Goal: Information Seeking & Learning: Learn about a topic

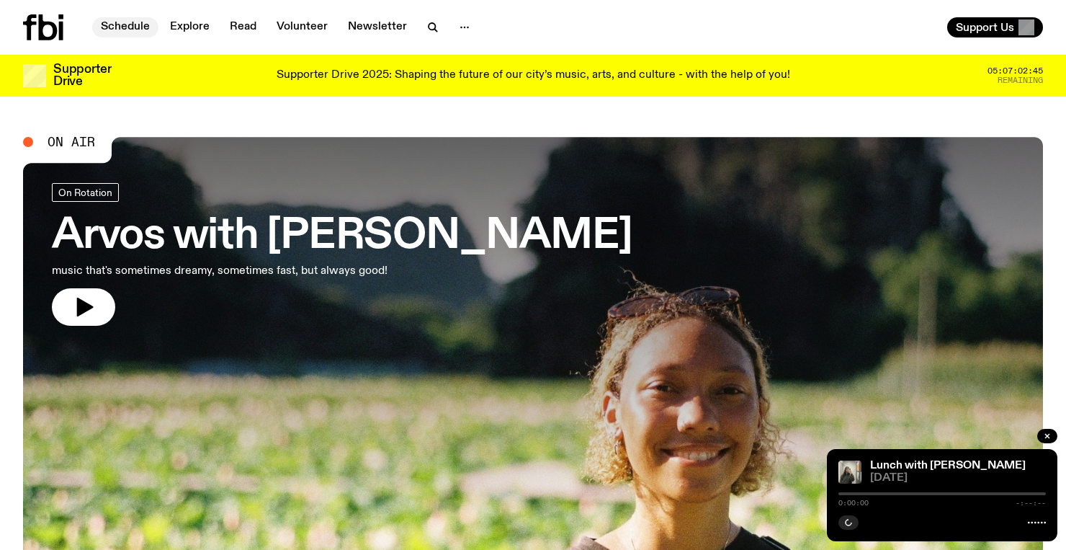
click at [131, 26] on link "Schedule" at bounding box center [125, 27] width 66 height 20
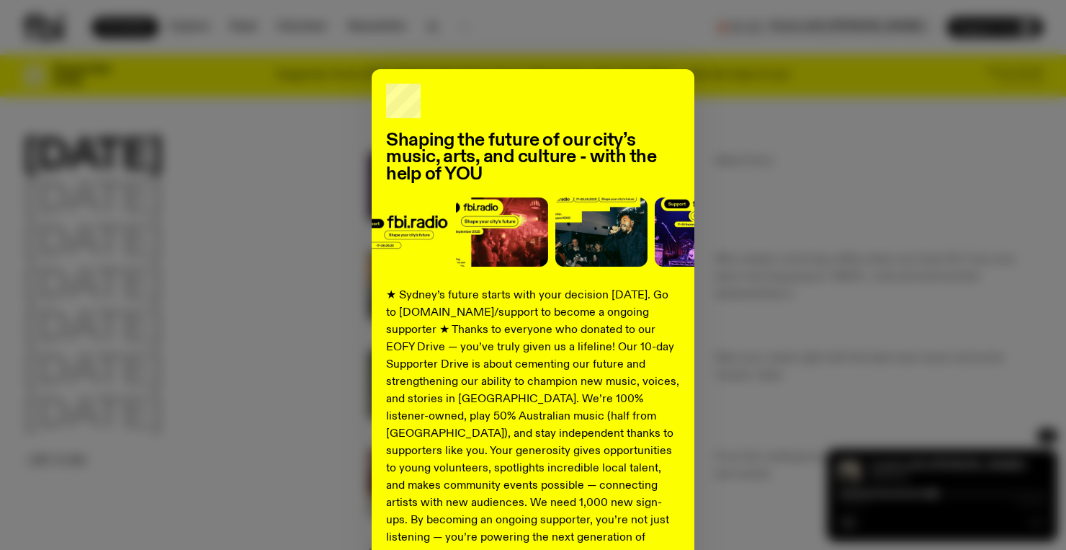
click at [738, 200] on div "Shaping the future of our city’s music, arts, and culture - with the help of YO…" at bounding box center [533, 365] width 1020 height 592
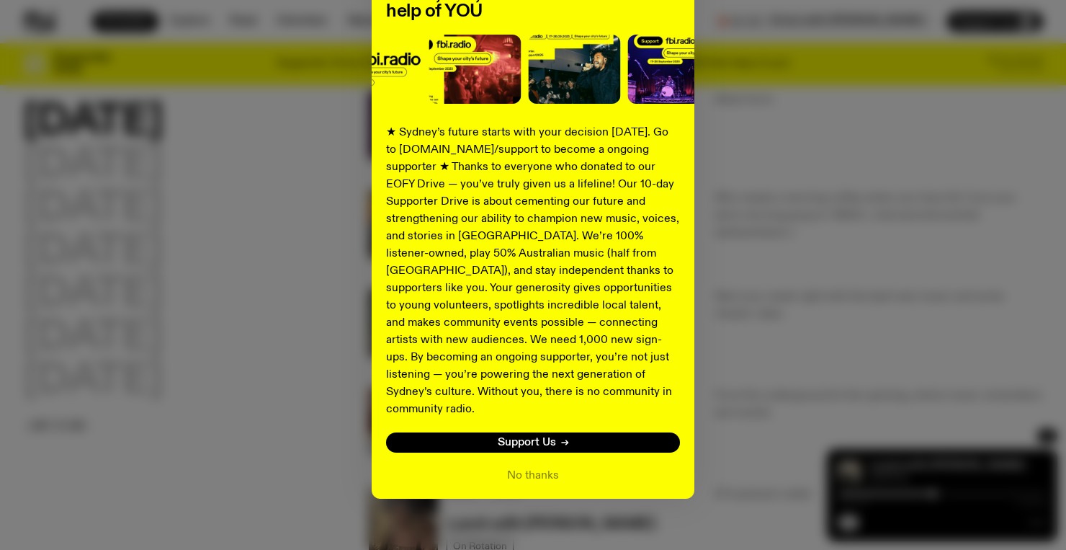
scroll to position [69, 0]
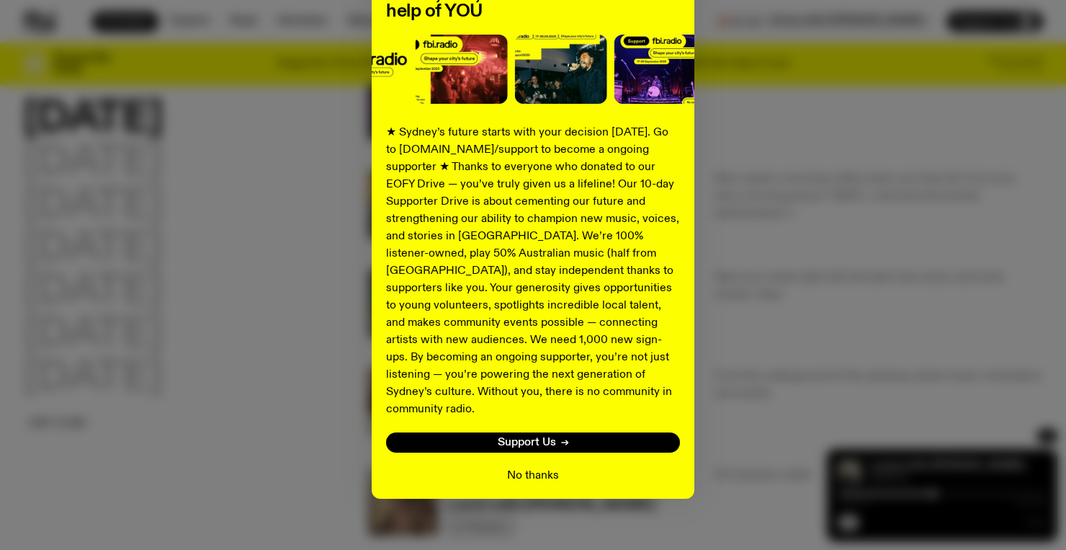
click at [526, 467] on button "No thanks" at bounding box center [533, 475] width 52 height 17
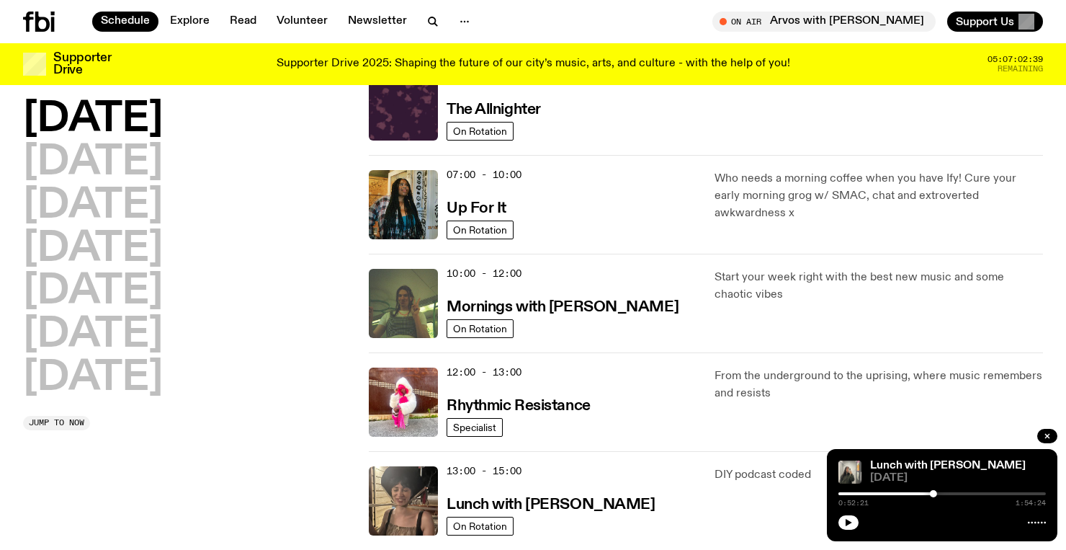
scroll to position [0, 0]
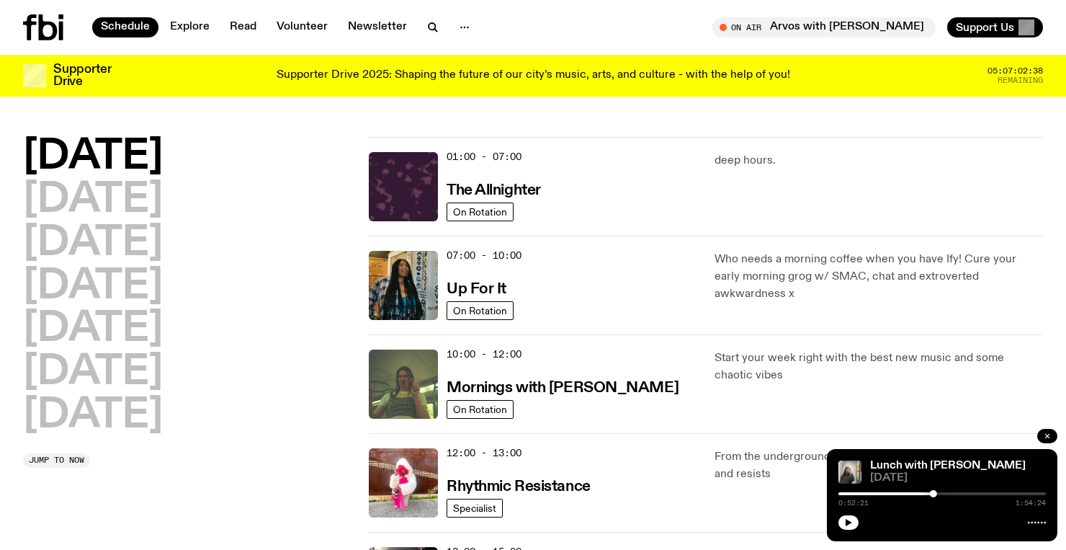
click at [1050, 435] on icon "button" at bounding box center [1047, 436] width 9 height 9
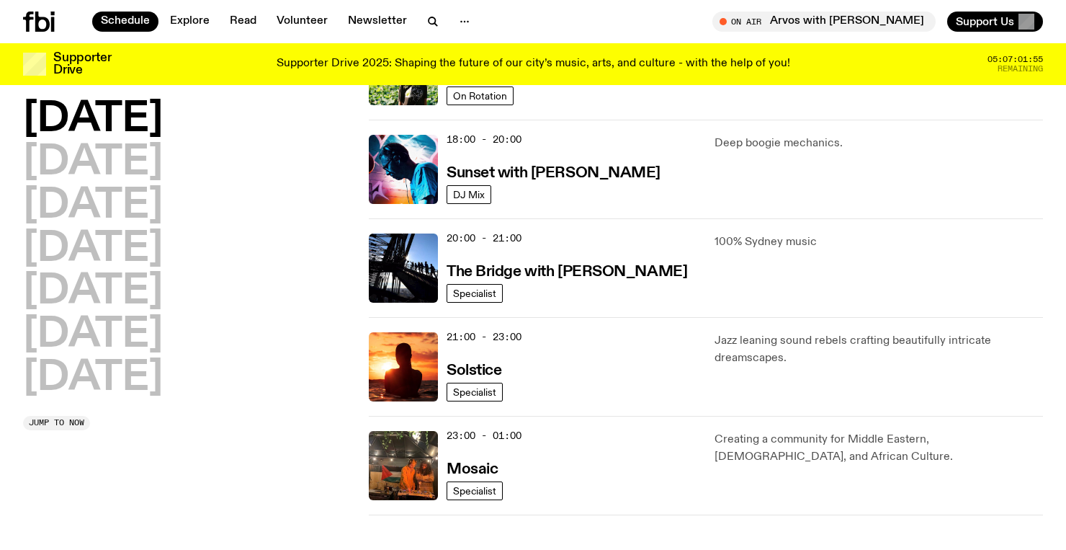
scroll to position [596, 0]
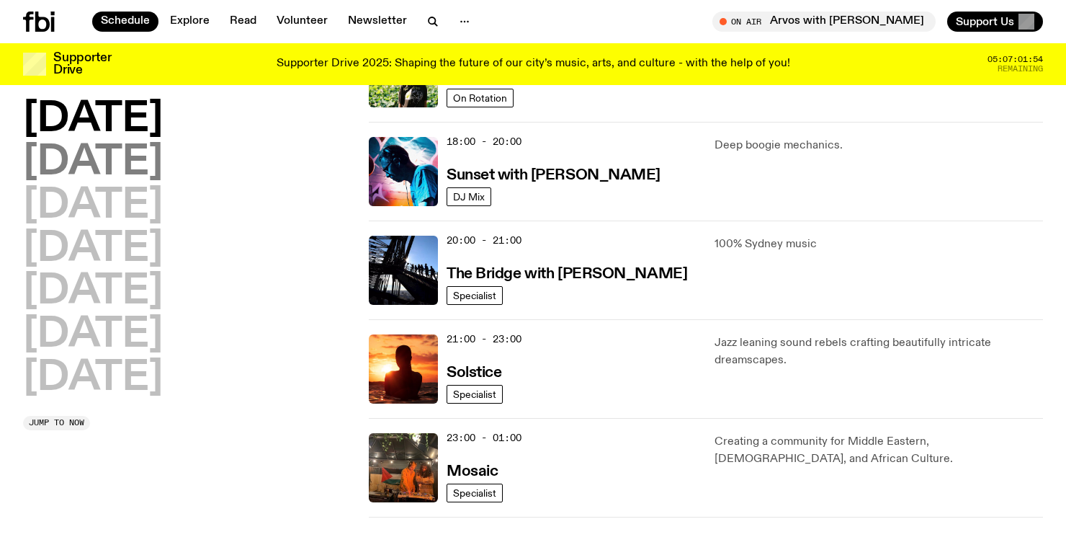
click at [109, 167] on h2 "[DATE]" at bounding box center [93, 163] width 140 height 40
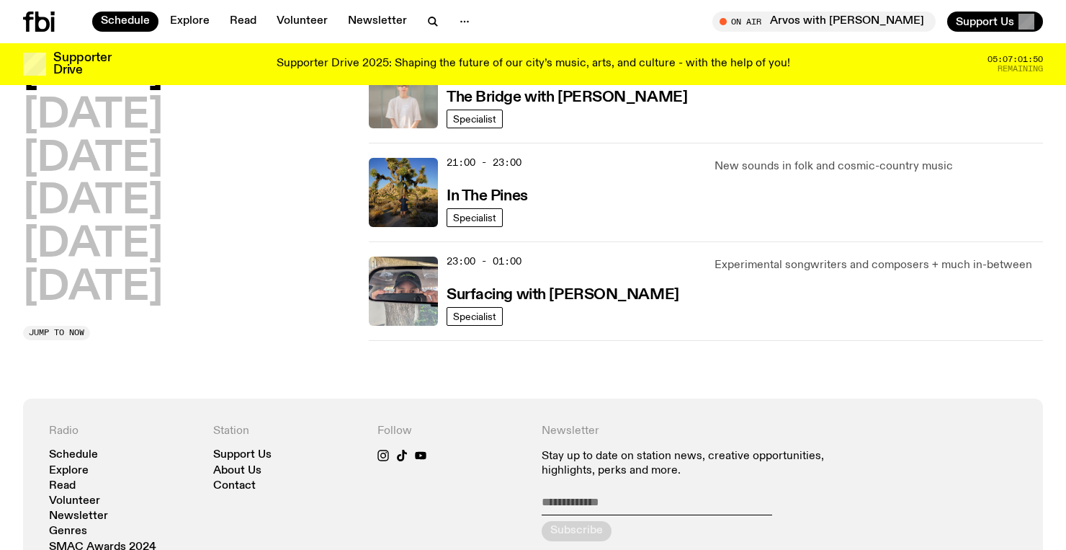
scroll to position [793, 0]
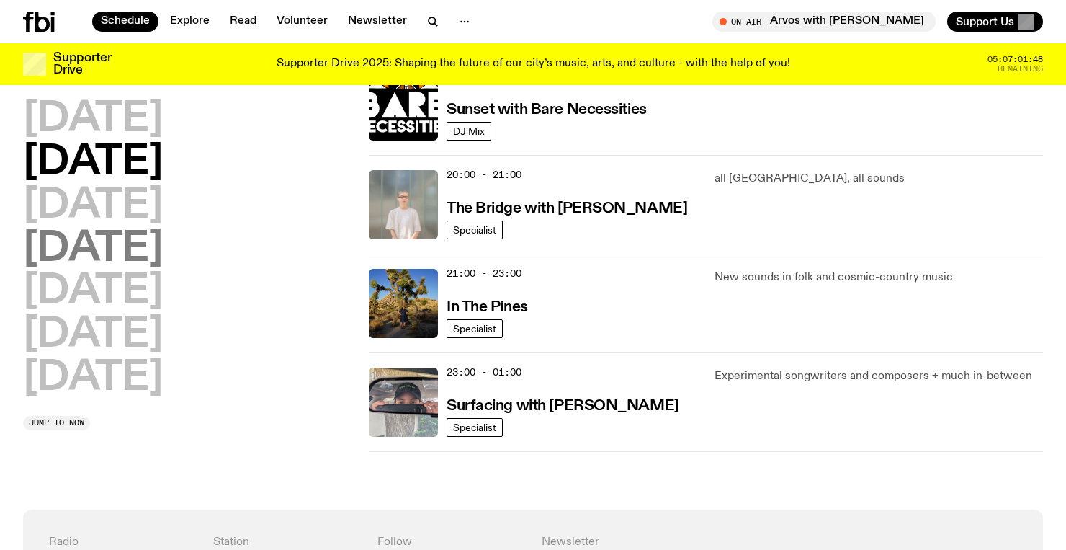
click at [163, 229] on h2 "[DATE]" at bounding box center [93, 249] width 140 height 40
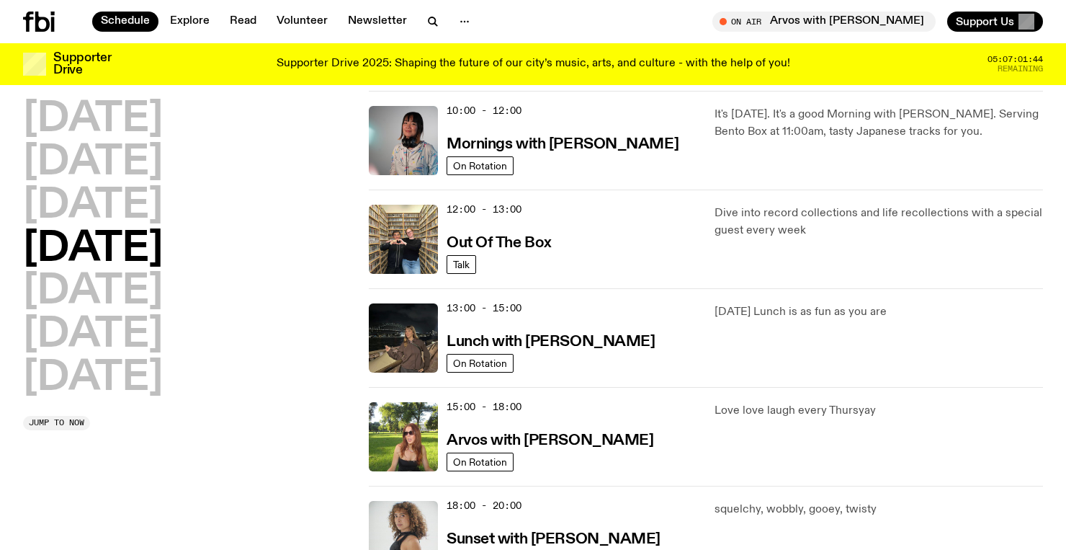
scroll to position [238, 0]
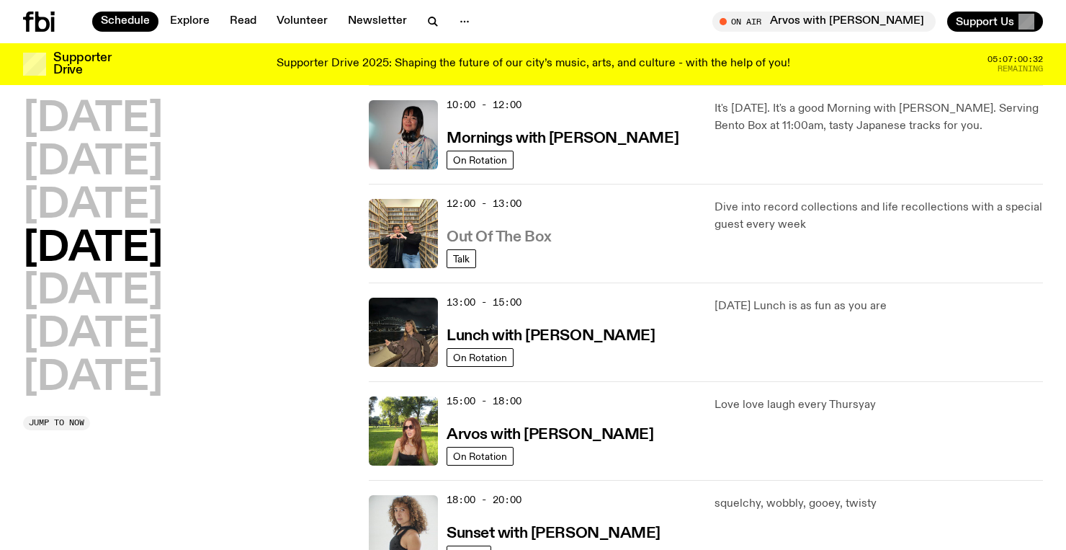
click at [513, 236] on h3 "Out Of The Box" at bounding box center [499, 237] width 105 height 15
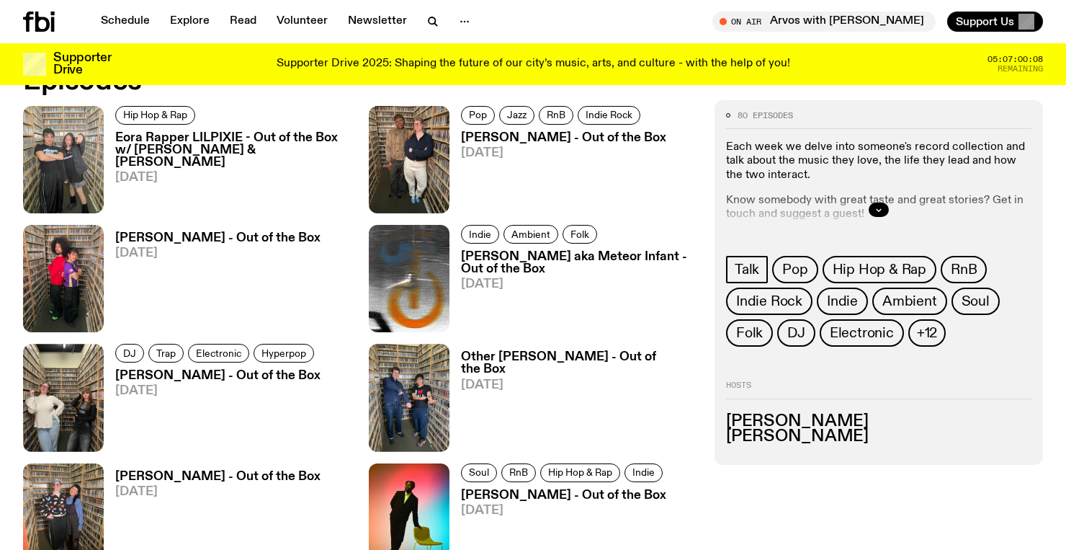
scroll to position [746, 0]
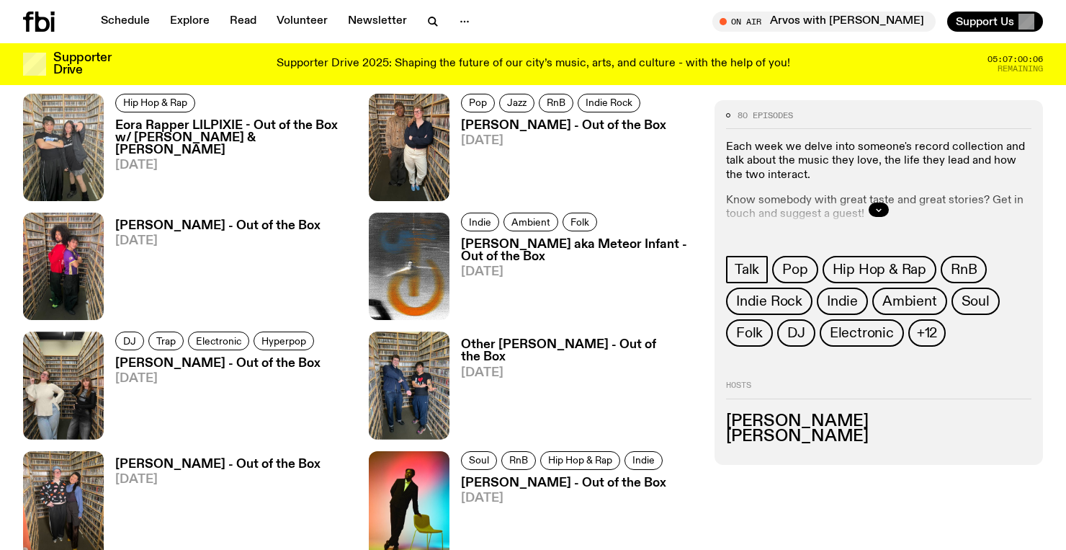
click at [209, 361] on h3 "Ninajirachi - Out of the Box" at bounding box center [217, 363] width 205 height 12
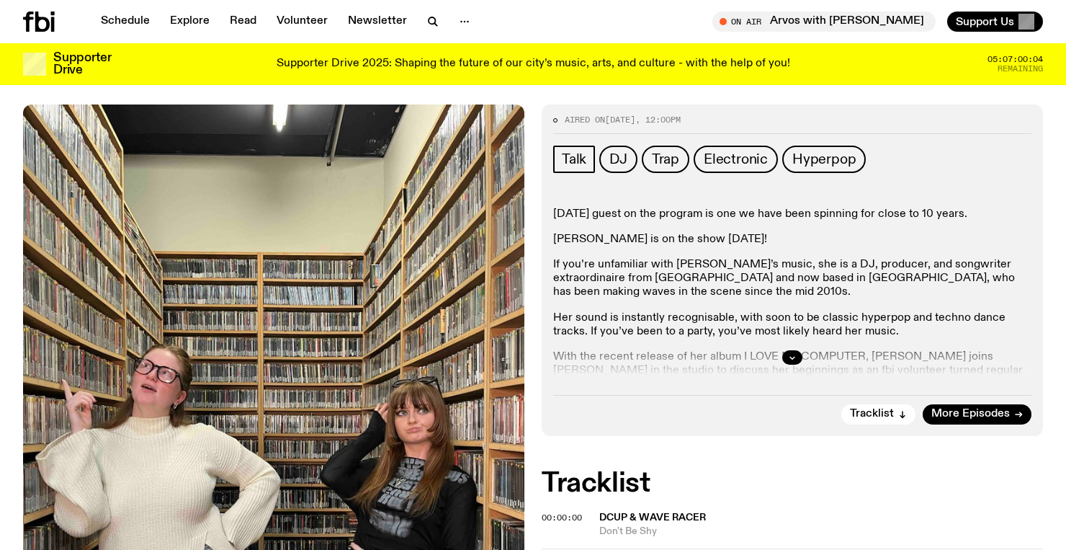
scroll to position [256, 0]
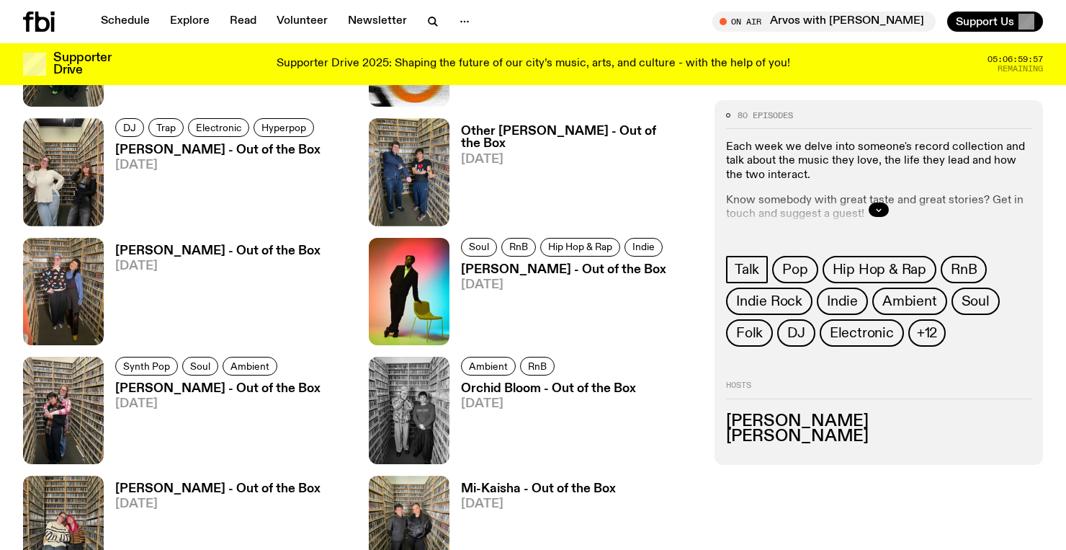
scroll to position [1027, 0]
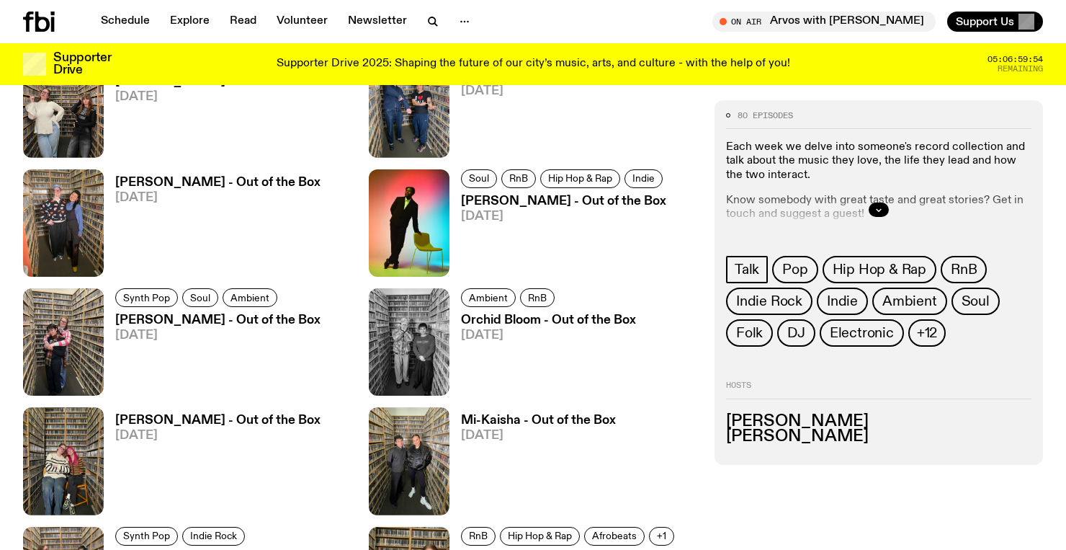
click at [568, 426] on h3 "Mi-Kaisha - Out of the Box" at bounding box center [538, 420] width 155 height 12
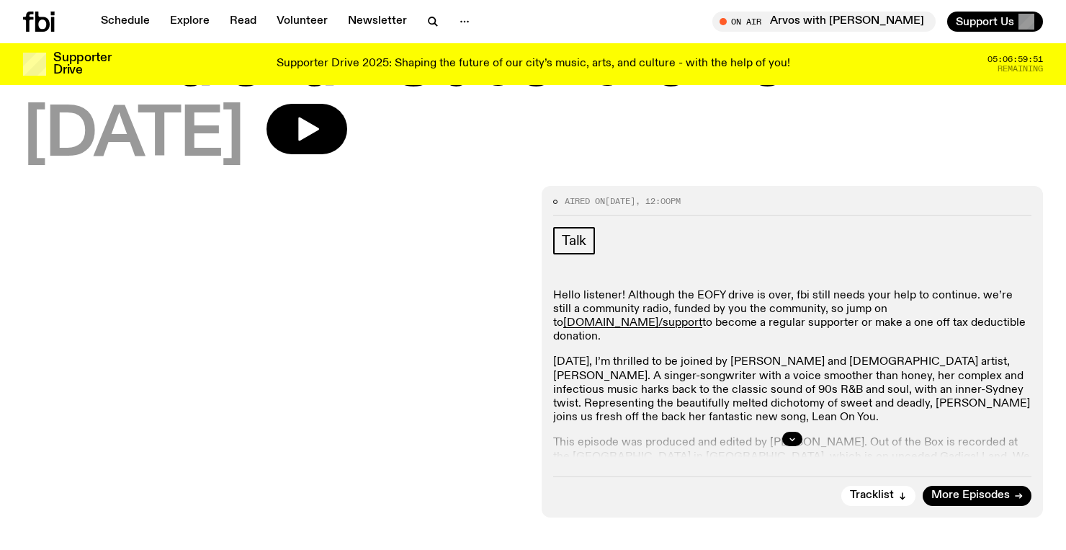
scroll to position [93, 0]
